Goal: Find specific page/section: Find specific page/section

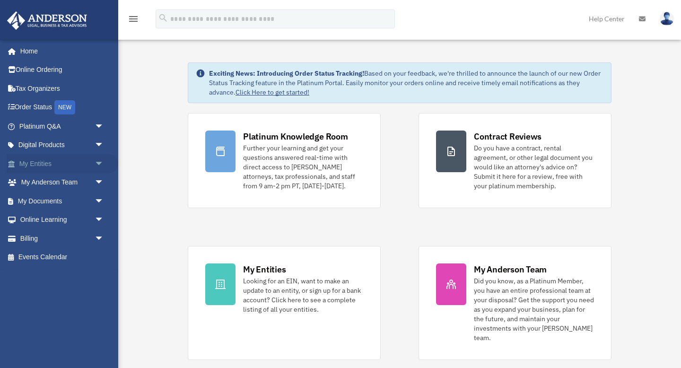
click at [0, 0] on div "x" at bounding box center [0, 0] width 0 height 0
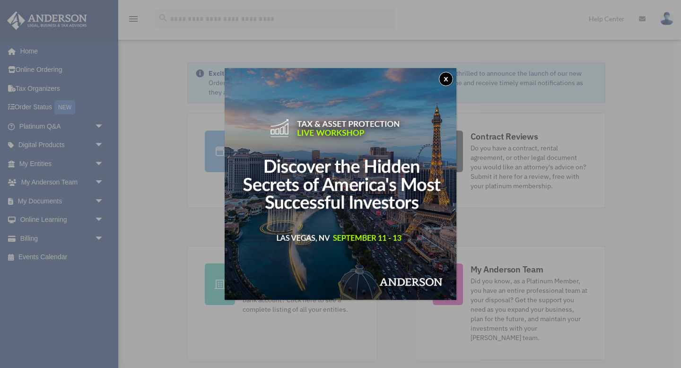
click at [448, 76] on button "x" at bounding box center [446, 79] width 14 height 14
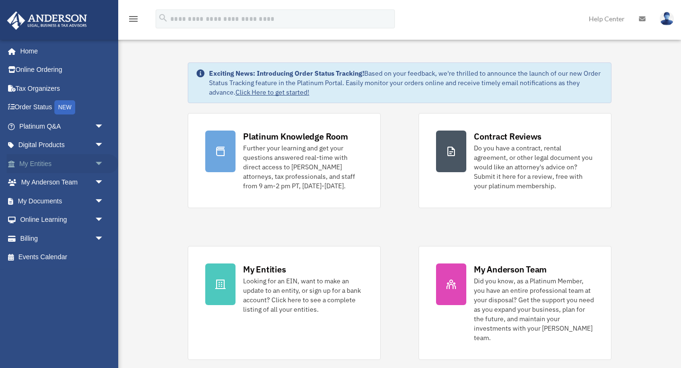
click at [61, 161] on link "My Entities arrow_drop_down" at bounding box center [63, 163] width 112 height 19
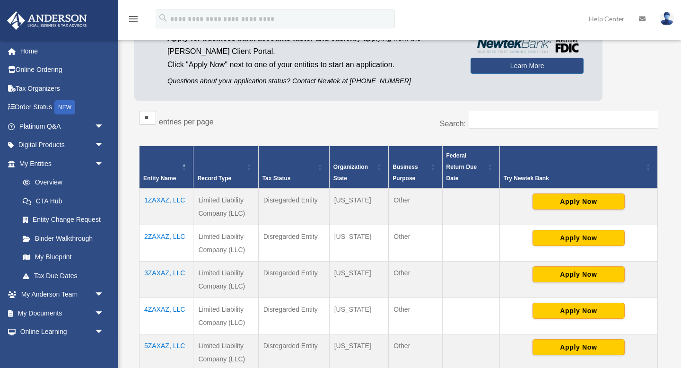
scroll to position [91, 0]
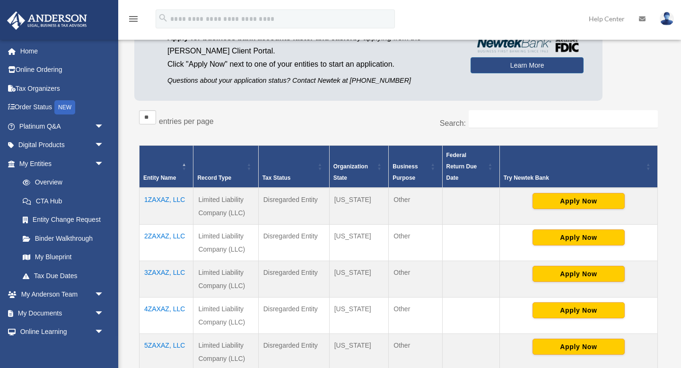
click at [179, 199] on td "1ZAXAZ, LLC" at bounding box center [167, 206] width 54 height 37
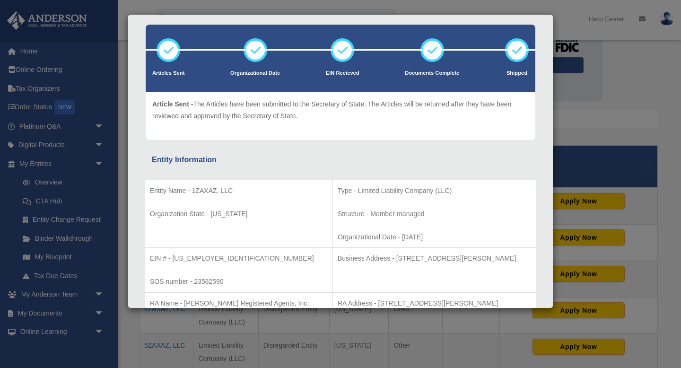
scroll to position [44, 0]
